Goal: Task Accomplishment & Management: Complete application form

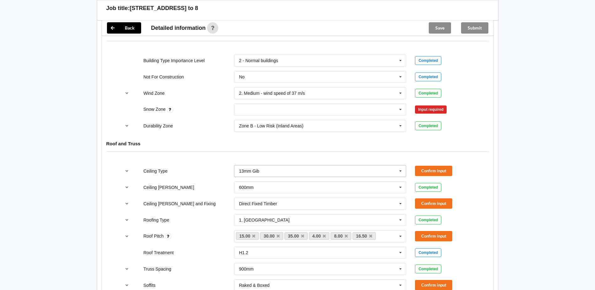
scroll to position [293, 0]
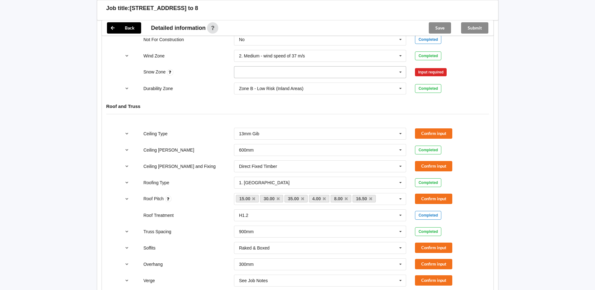
click at [382, 66] on input "text" at bounding box center [321, 71] width 172 height 11
click at [340, 78] on div "N0" at bounding box center [320, 84] width 172 height 12
click at [436, 67] on button "Confirm input" at bounding box center [433, 72] width 37 height 10
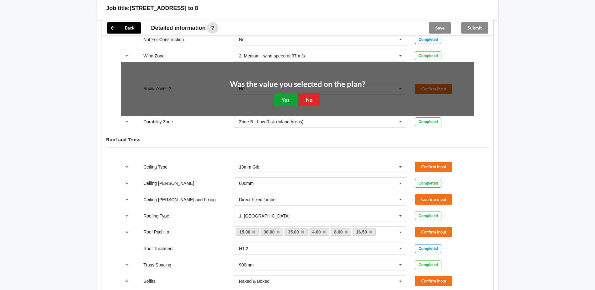
click at [284, 98] on button "Yes" at bounding box center [285, 99] width 23 height 13
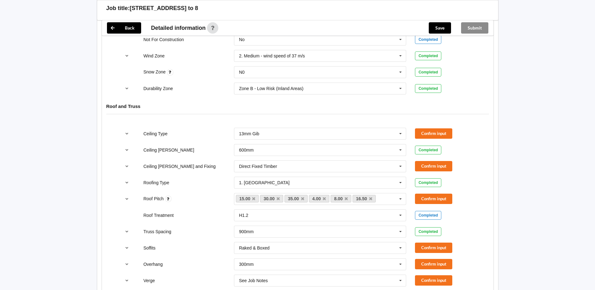
scroll to position [439, 0]
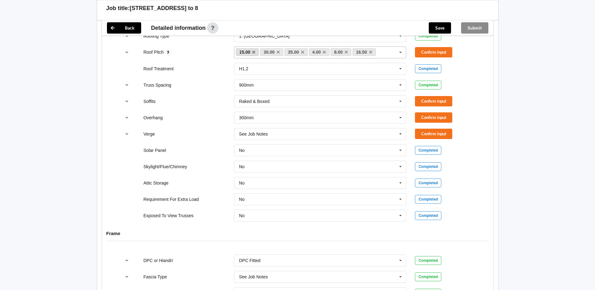
click at [258, 48] on link "15.00" at bounding box center [247, 52] width 23 height 8
click at [256, 48] on link "15.00" at bounding box center [247, 52] width 23 height 8
click at [255, 50] on icon at bounding box center [253, 52] width 3 height 4
click at [253, 50] on icon at bounding box center [253, 52] width 3 height 4
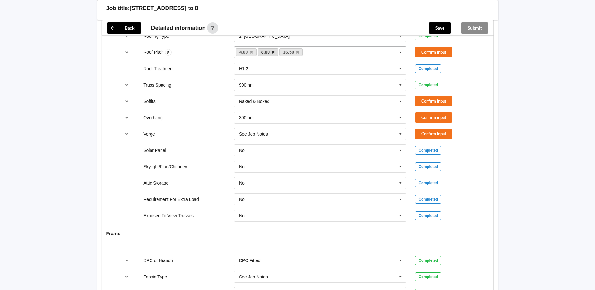
click at [272, 50] on icon at bounding box center [273, 52] width 3 height 4
click at [272, 48] on link "16.50" at bounding box center [269, 52] width 23 height 8
click at [277, 48] on link "16.50" at bounding box center [269, 52] width 23 height 8
click at [276, 50] on icon at bounding box center [275, 52] width 3 height 4
click at [427, 47] on button "Confirm input" at bounding box center [433, 52] width 37 height 10
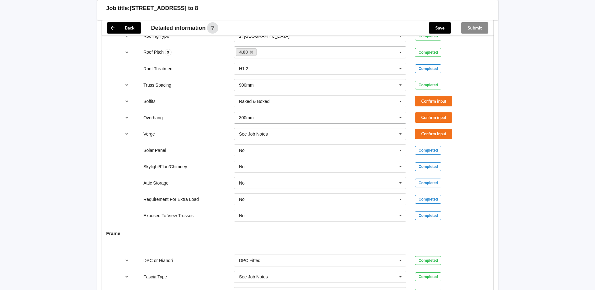
click at [400, 112] on icon at bounding box center [400, 118] width 9 height 12
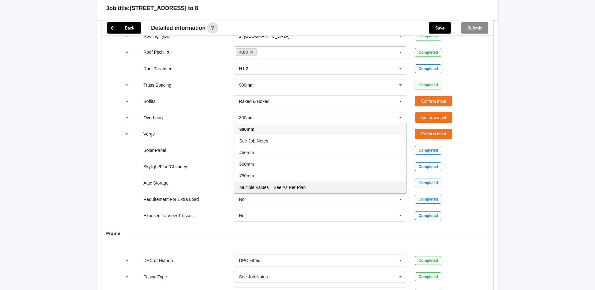
click at [280, 185] on span "Multiple Values – See As Per Plan" at bounding box center [272, 187] width 66 height 5
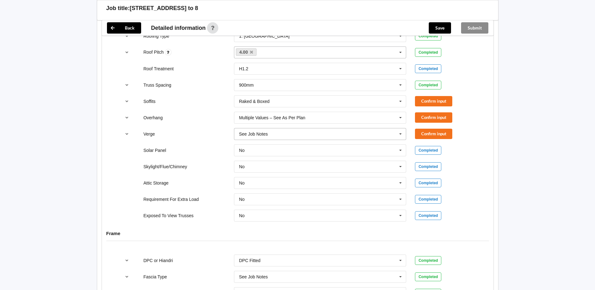
click at [324, 128] on input "text" at bounding box center [321, 133] width 172 height 11
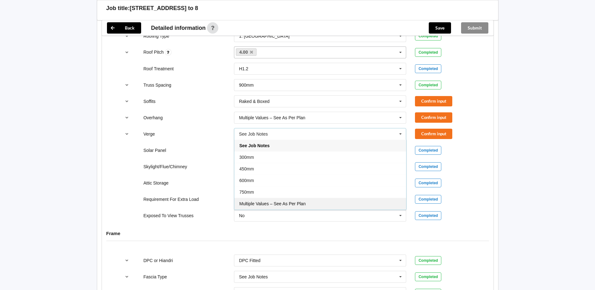
click at [292, 201] on span "Multiple Values – See As Per Plan" at bounding box center [272, 203] width 66 height 5
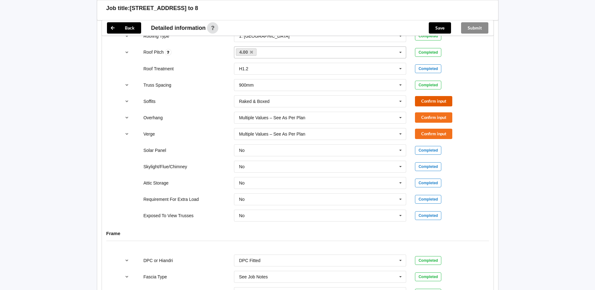
click at [428, 96] on button "Confirm input" at bounding box center [433, 101] width 37 height 10
click at [423, 115] on button "Confirm input" at bounding box center [433, 117] width 37 height 10
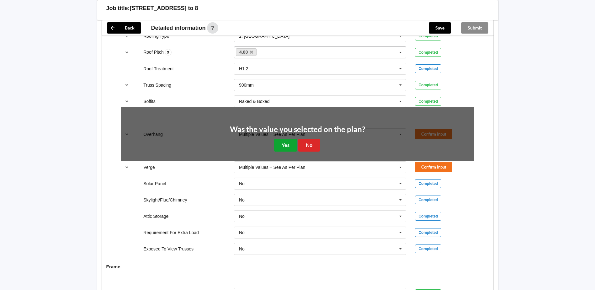
click at [285, 139] on button "Yes" at bounding box center [285, 145] width 23 height 13
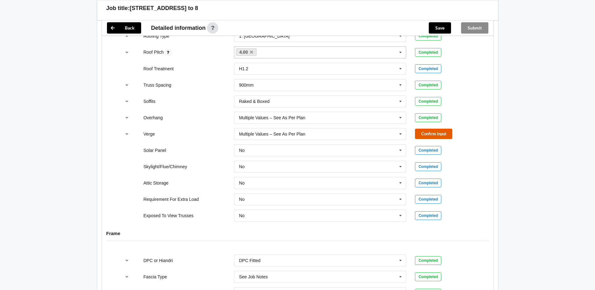
click at [428, 129] on button "Confirm input" at bounding box center [433, 134] width 37 height 10
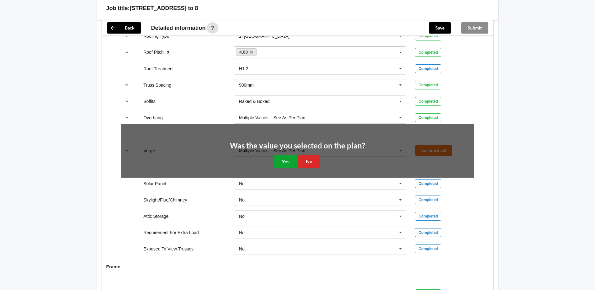
click at [289, 155] on button "Yes" at bounding box center [285, 161] width 23 height 13
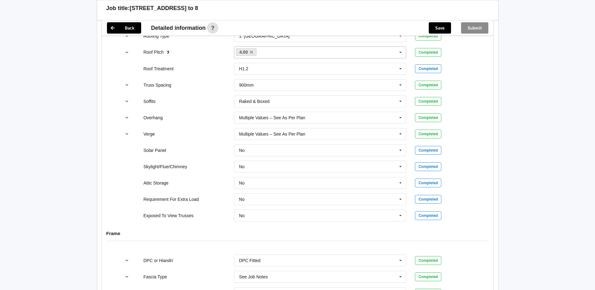
scroll to position [586, 0]
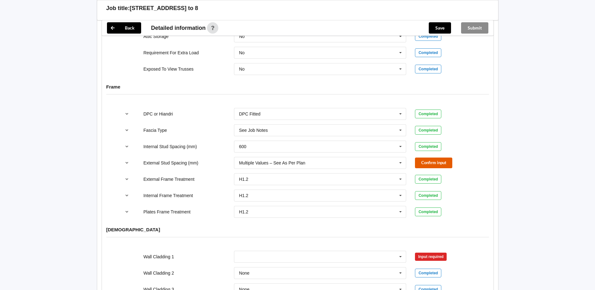
click at [428, 157] on button "Confirm input" at bounding box center [433, 162] width 37 height 10
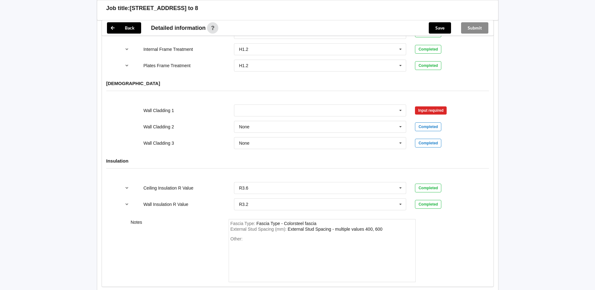
click at [353, 116] on div "None Axon Panel B/Back 135 B/Back 135 Rebated B/Back 142 B/Back 180 B/Back 187 …" at bounding box center [320, 126] width 181 height 21
click at [358, 105] on input "text" at bounding box center [321, 110] width 172 height 11
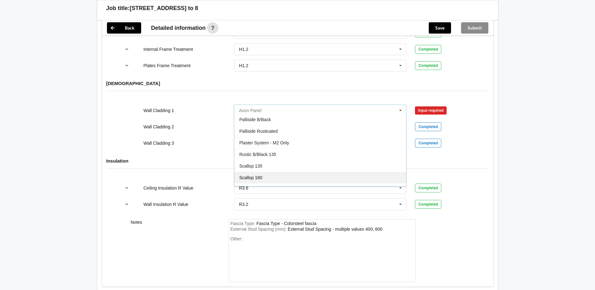
scroll to position [371, 0]
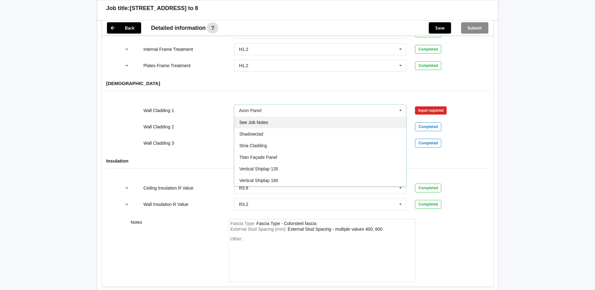
click at [293, 118] on div "See Job Notes" at bounding box center [320, 122] width 172 height 12
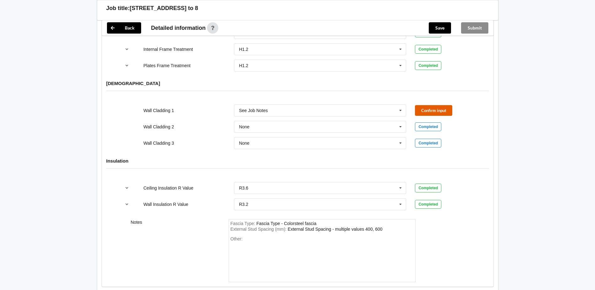
click at [430, 105] on button "Confirm input" at bounding box center [433, 110] width 37 height 10
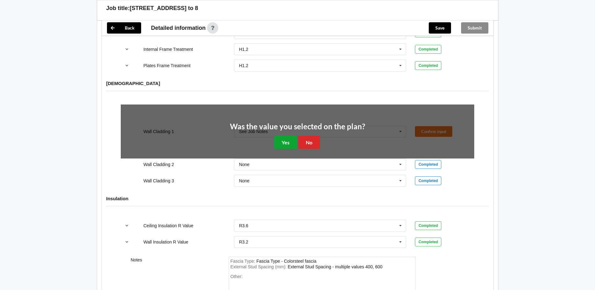
click at [277, 136] on button "Yes" at bounding box center [285, 142] width 23 height 13
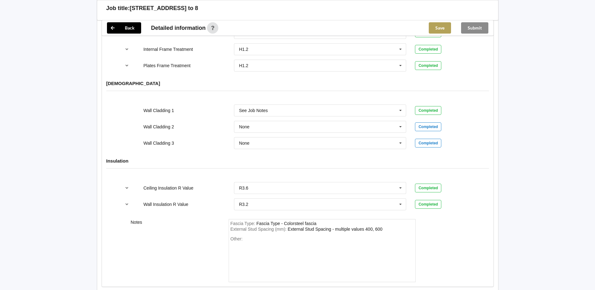
click at [440, 29] on button "Save" at bounding box center [440, 27] width 22 height 11
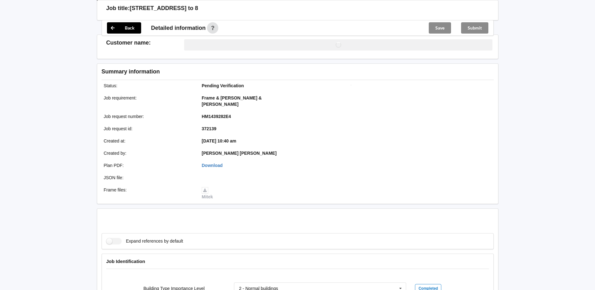
scroll to position [732, 0]
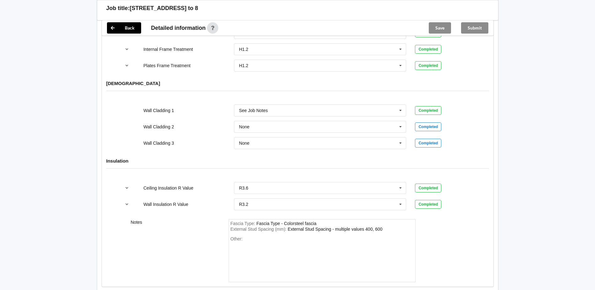
click at [480, 24] on div "Submit" at bounding box center [474, 27] width 37 height 15
click at [479, 27] on div "Submit" at bounding box center [474, 27] width 37 height 15
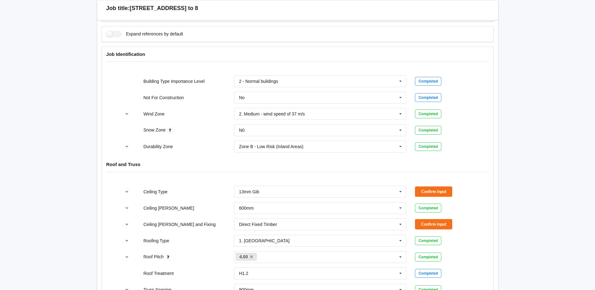
scroll to position [146, 0]
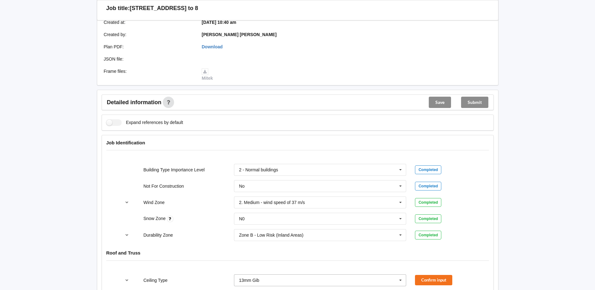
click at [397, 274] on icon at bounding box center [400, 280] width 9 height 12
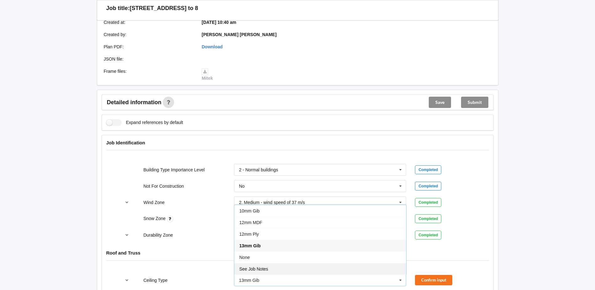
click at [328, 263] on div "See Job Notes" at bounding box center [320, 269] width 172 height 12
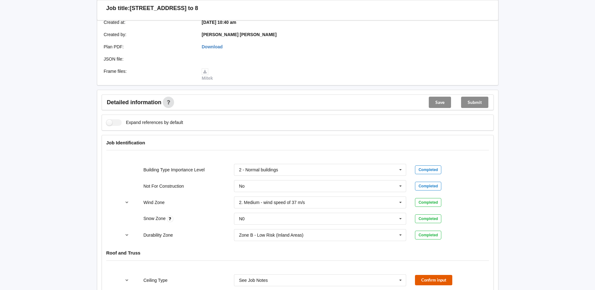
click at [424, 275] on button "Confirm input" at bounding box center [433, 280] width 37 height 10
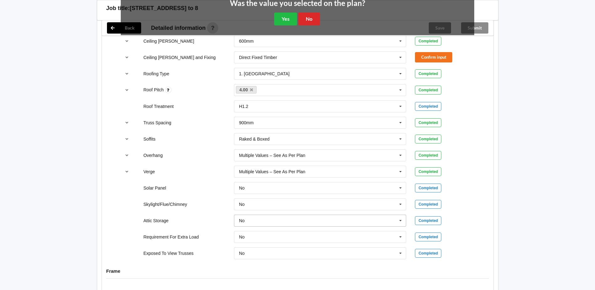
scroll to position [293, 0]
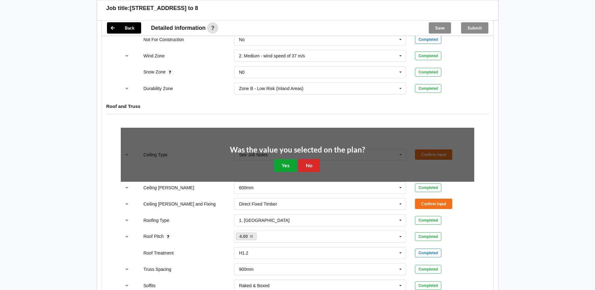
click at [289, 162] on button "Yes" at bounding box center [285, 165] width 23 height 13
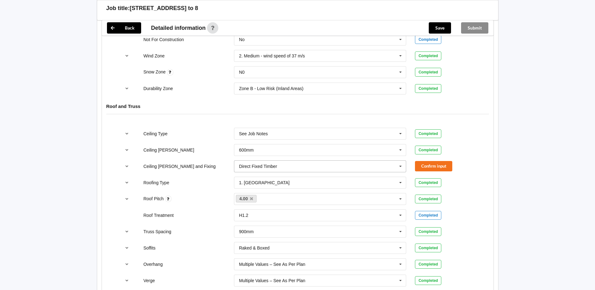
click at [398, 161] on icon at bounding box center [400, 167] width 9 height 12
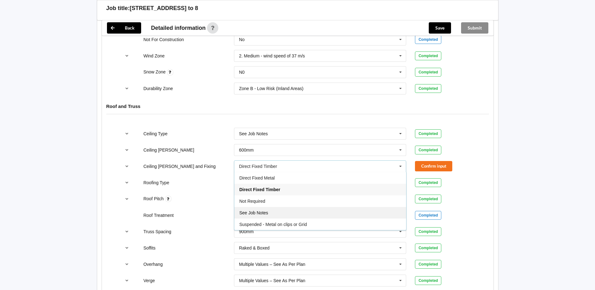
click at [298, 207] on div "See Job Notes" at bounding box center [320, 213] width 172 height 12
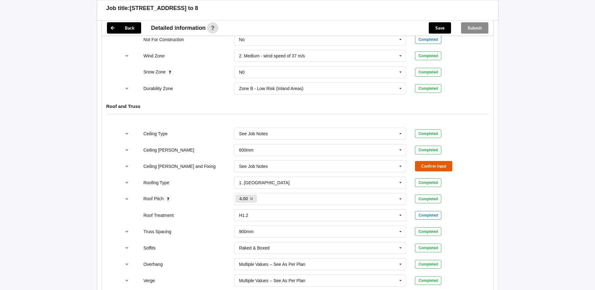
click at [422, 161] on button "Confirm input" at bounding box center [433, 166] width 37 height 10
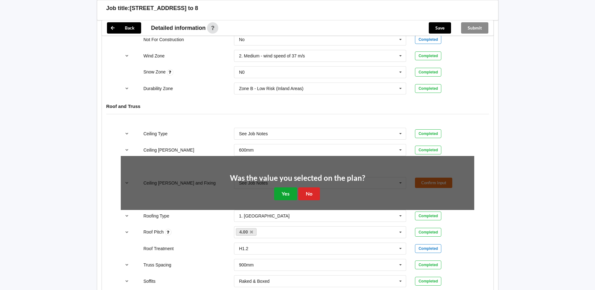
click at [283, 187] on button "Yes" at bounding box center [285, 193] width 23 height 13
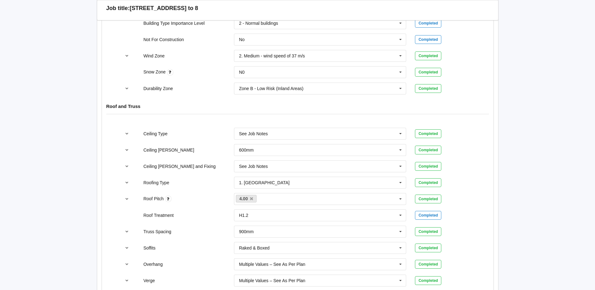
scroll to position [0, 0]
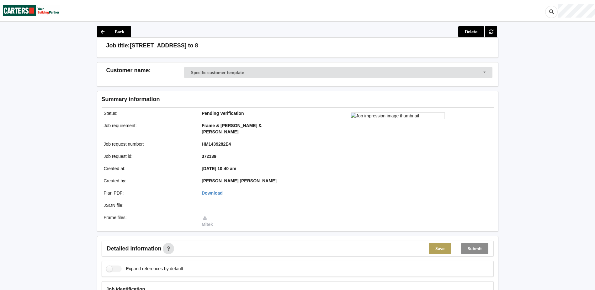
click at [446, 243] on button "Save" at bounding box center [440, 248] width 22 height 11
click at [473, 241] on div "Submit" at bounding box center [474, 248] width 37 height 15
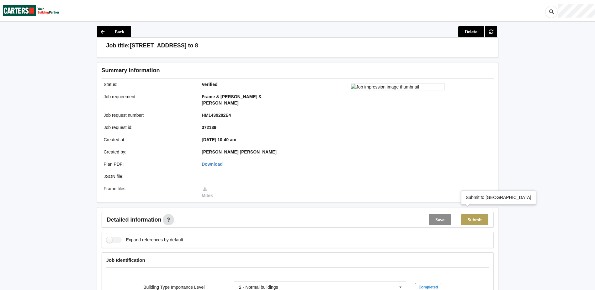
click at [481, 214] on button "Submit" at bounding box center [474, 219] width 27 height 11
